Goal: Task Accomplishment & Management: Use online tool/utility

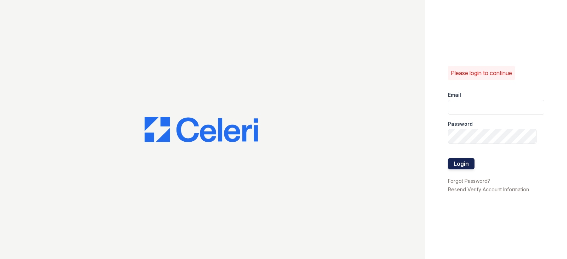
type input "[EMAIL_ADDRESS][DOMAIN_NAME]"
drag, startPoint x: 461, startPoint y: 165, endPoint x: 457, endPoint y: 165, distance: 4.2
click at [461, 165] on button "Login" at bounding box center [461, 163] width 27 height 11
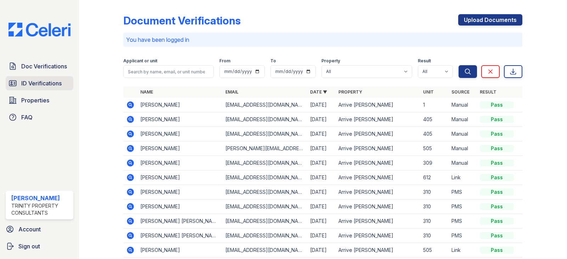
click at [36, 81] on span "ID Verifications" at bounding box center [41, 83] width 40 height 8
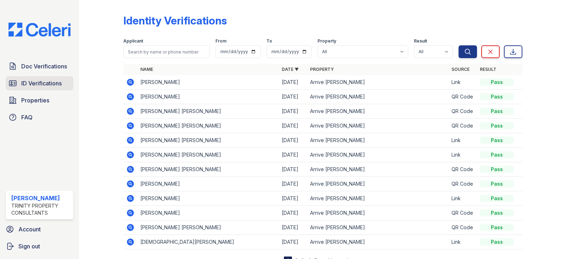
click at [52, 85] on span "ID Verifications" at bounding box center [41, 83] width 40 height 8
